Goal: Communication & Community: Connect with others

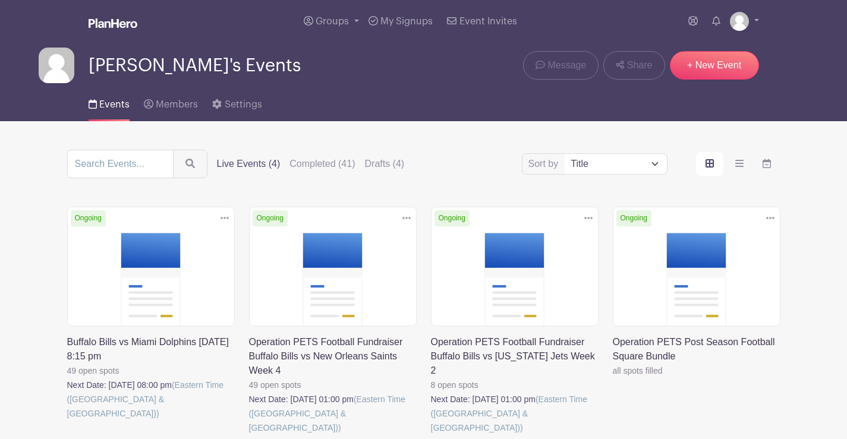
click at [431, 435] on link at bounding box center [431, 435] width 0 height 0
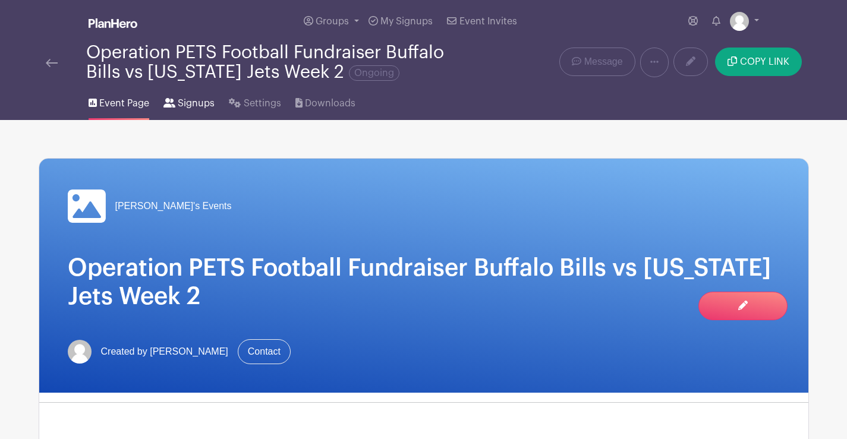
click at [200, 103] on span "Signups" at bounding box center [196, 103] width 37 height 14
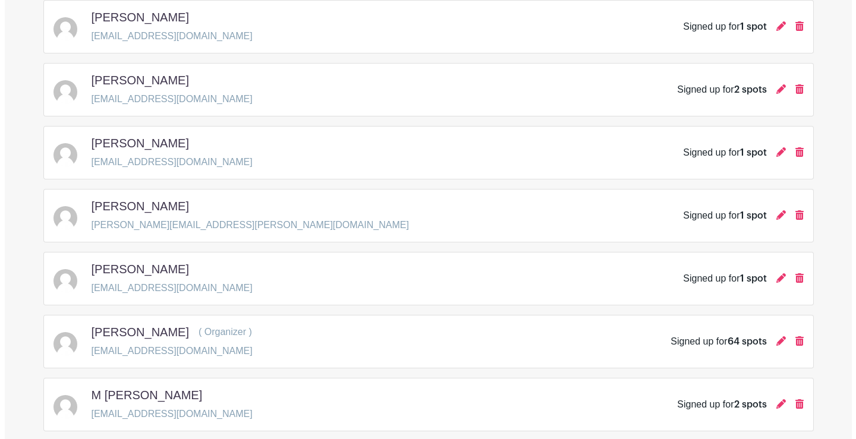
scroll to position [297, 0]
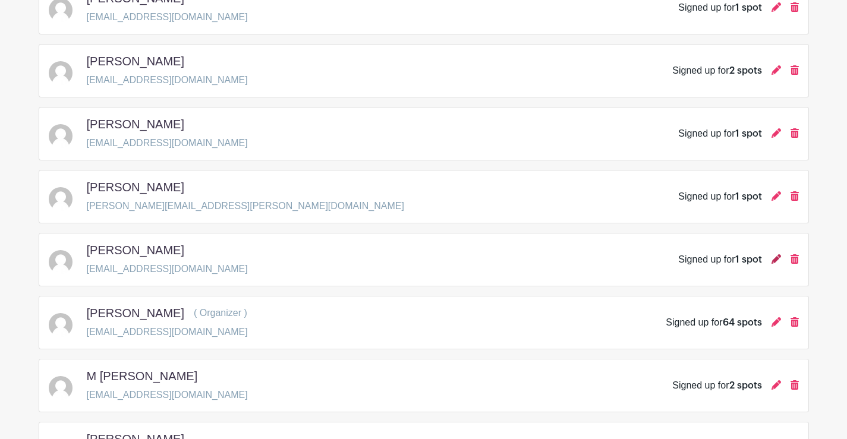
click at [775, 259] on icon at bounding box center [777, 259] width 10 height 10
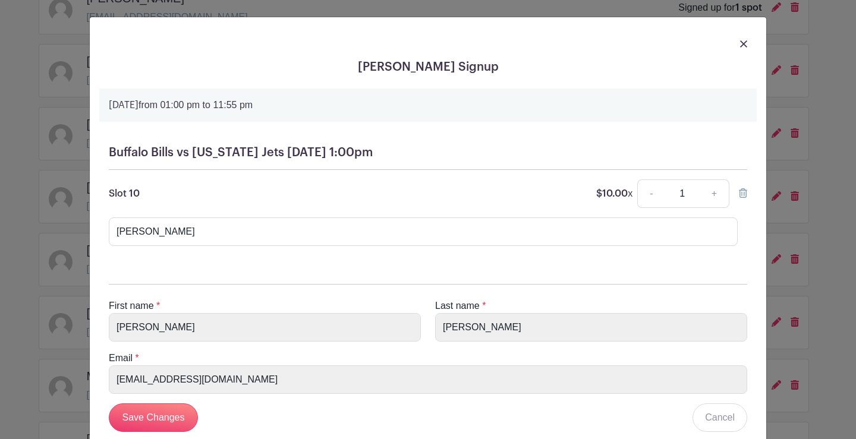
click at [740, 44] on img at bounding box center [743, 43] width 7 height 7
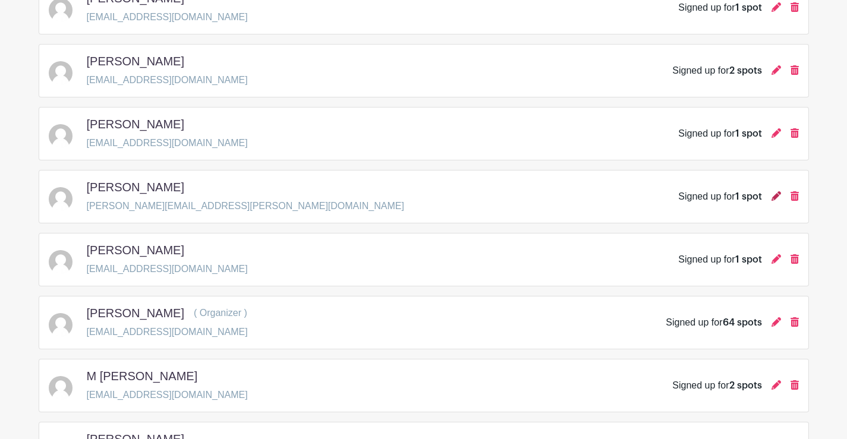
click at [774, 195] on icon at bounding box center [777, 196] width 10 height 10
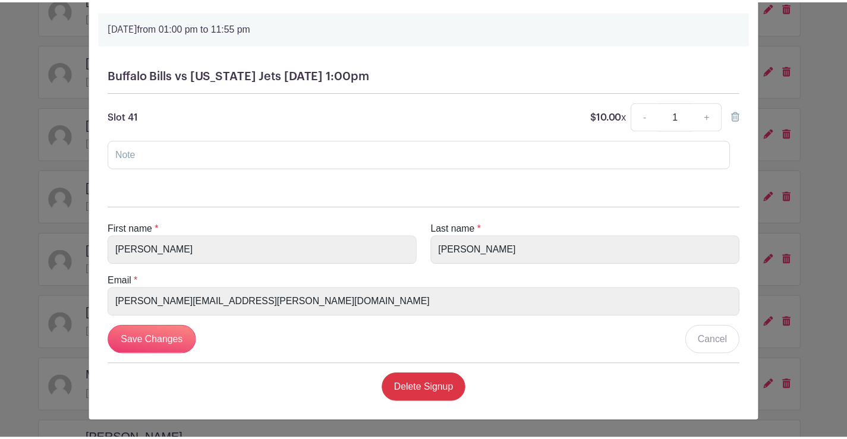
scroll to position [0, 0]
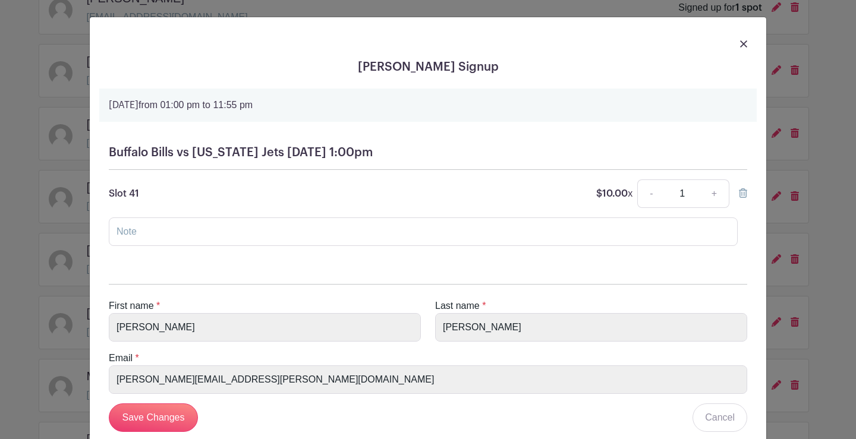
click at [734, 44] on div at bounding box center [428, 43] width 658 height 33
click at [740, 40] on img at bounding box center [743, 43] width 7 height 7
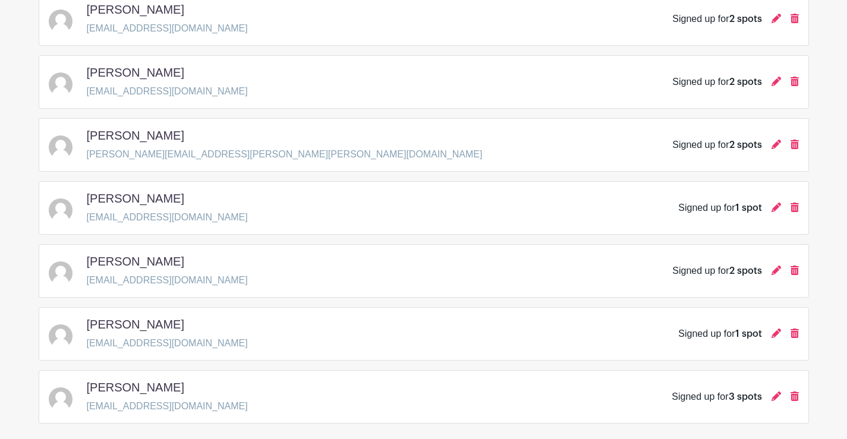
scroll to position [1130, 0]
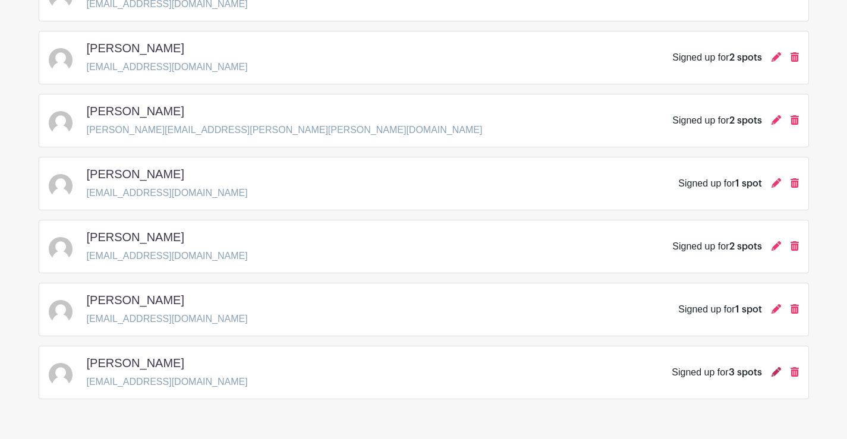
click at [778, 372] on icon at bounding box center [777, 372] width 10 height 10
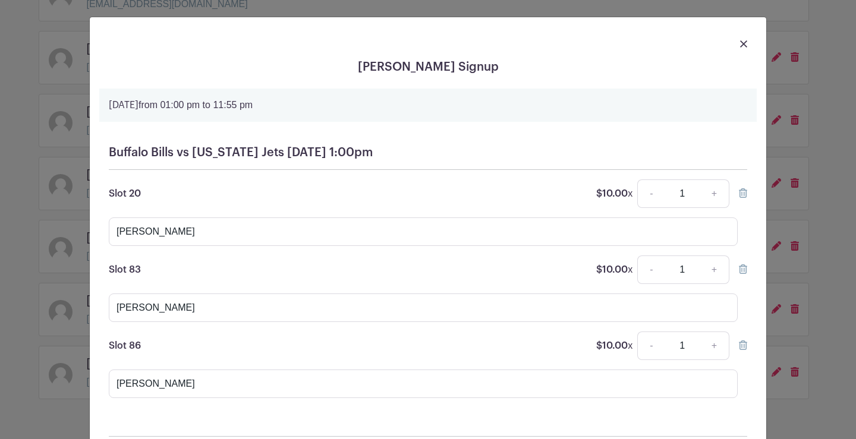
click at [741, 42] on img at bounding box center [743, 43] width 7 height 7
